Goal: Connect with others: Connect with others

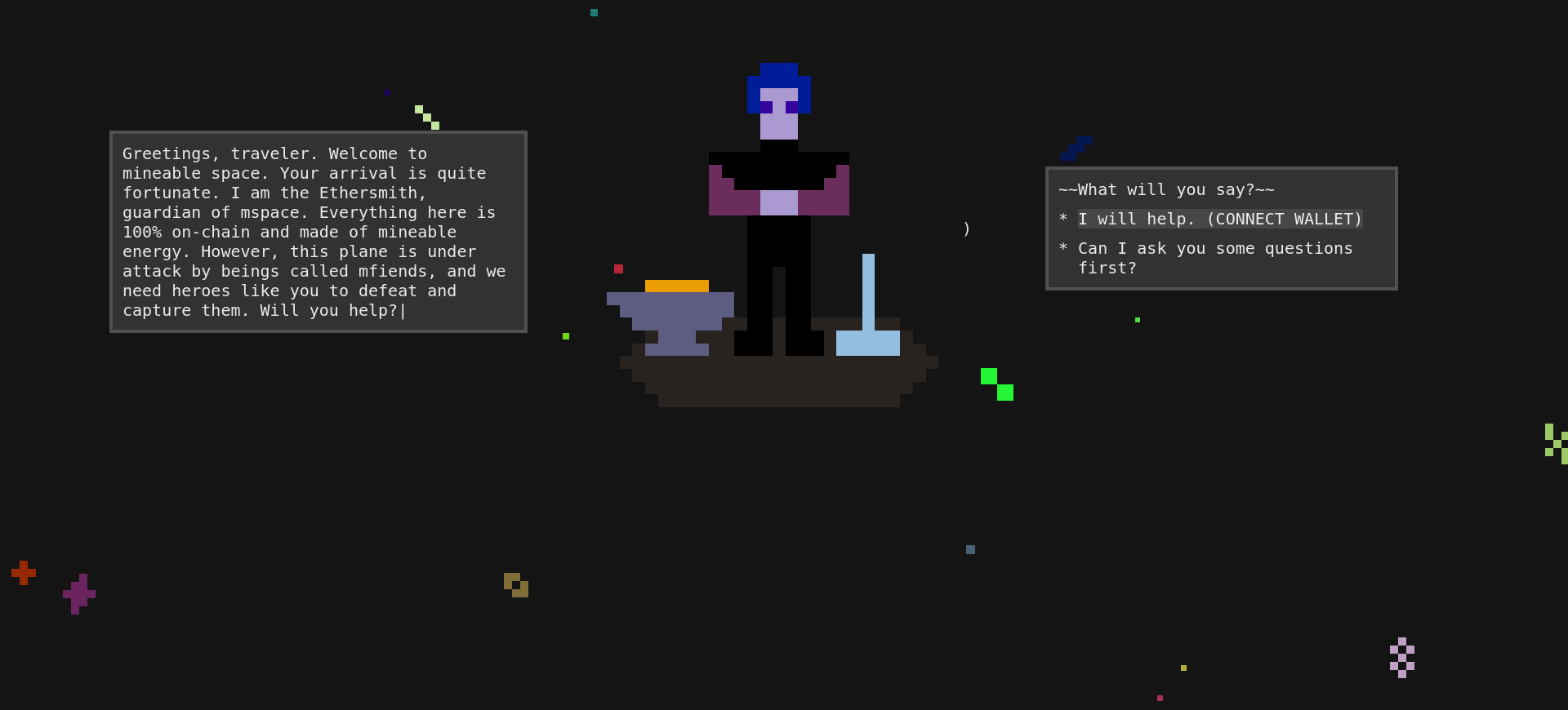
click at [1194, 229] on div "I will help. (CONNECT WALLET)" at bounding box center [1220, 219] width 285 height 20
